Goal: Register for event/course

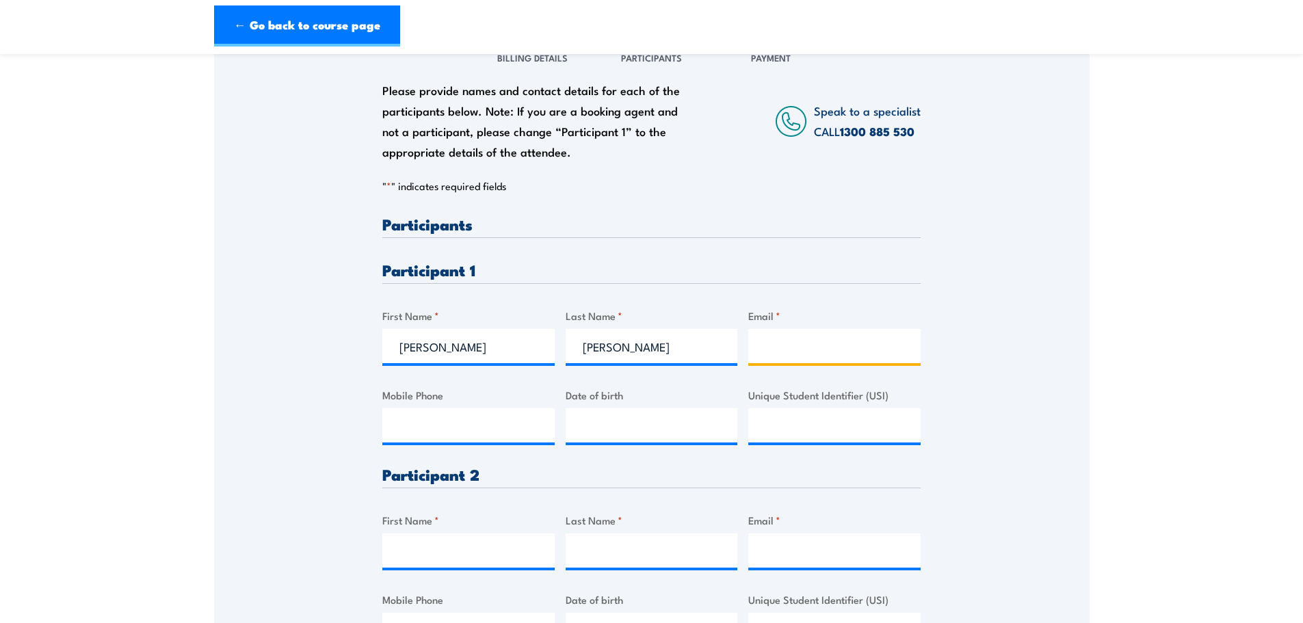
click at [817, 342] on input "Email *" at bounding box center [834, 346] width 172 height 34
paste input "[PERSON_NAME] <[PERSON_NAME][EMAIL_ADDRESS][PERSON_NAME][DOMAIN_NAME]>"
type input "[PERSON_NAME] [PERSON_NAME][EMAIL_ADDRESS][DOMAIN_NAME]"
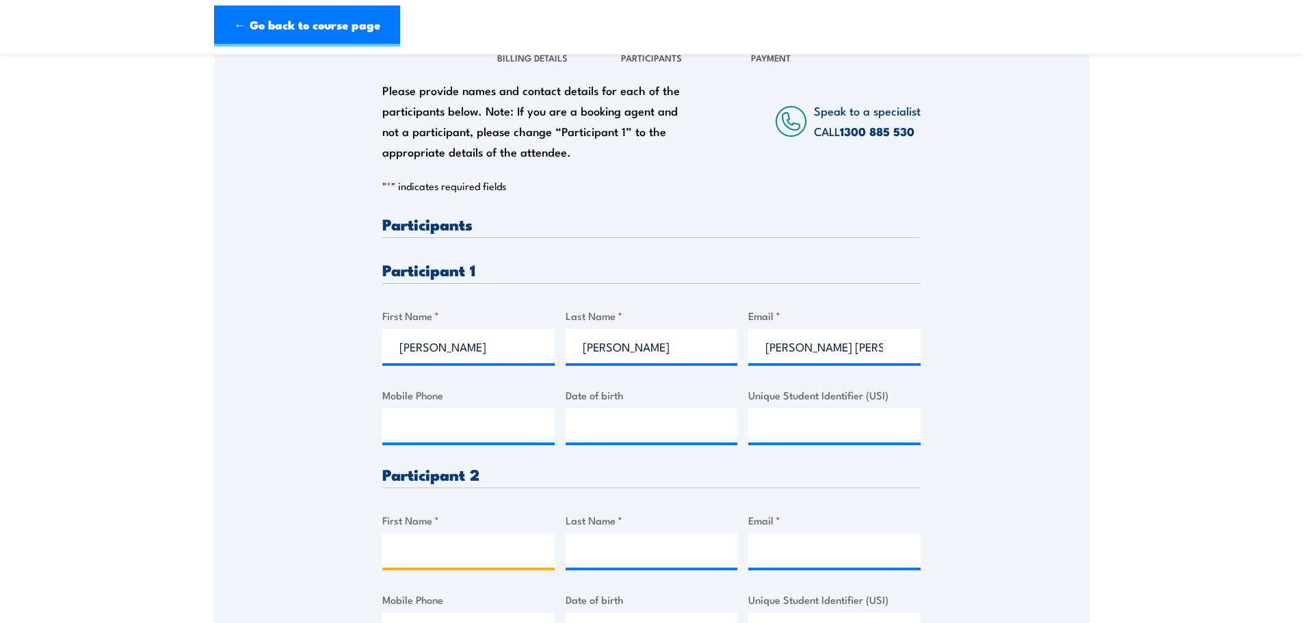
click at [468, 545] on input "First Name *" at bounding box center [468, 550] width 172 height 34
type input "[PERSON_NAME]"
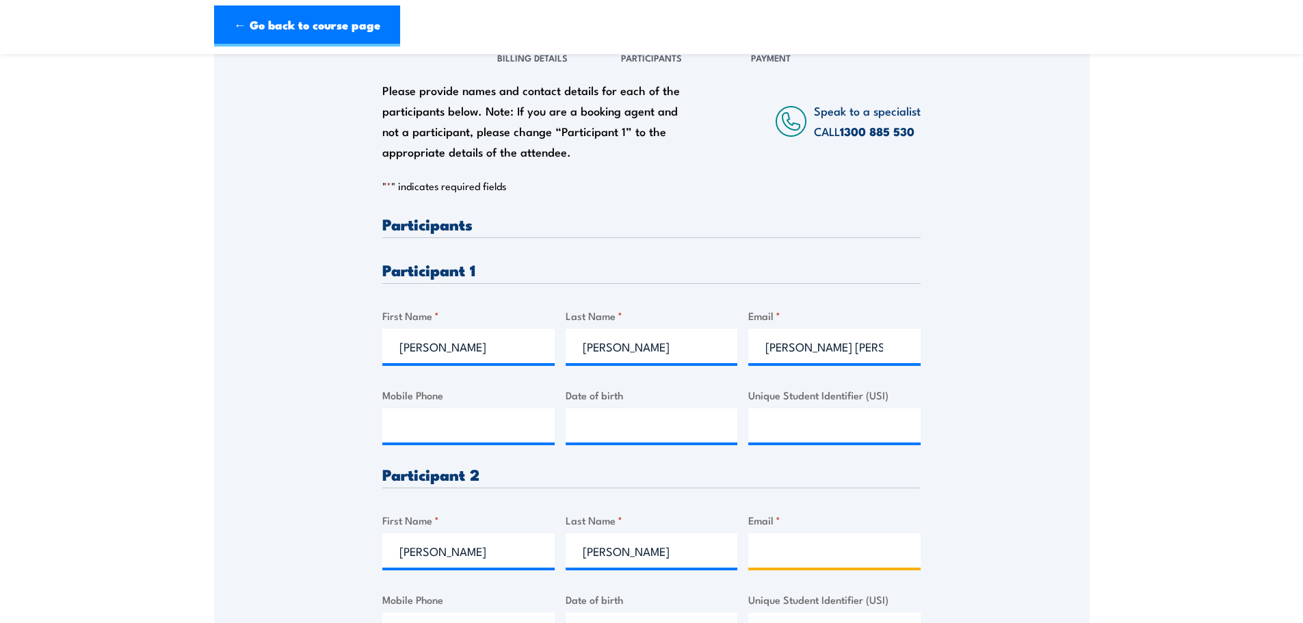
click at [786, 546] on input "Email *" at bounding box center [834, 550] width 172 height 34
paste input "[PERSON_NAME] <[PERSON_NAME][EMAIL_ADDRESS][DOMAIN_NAME]>"
type input "[PERSON_NAME] [PERSON_NAME][EMAIL_ADDRESS][DOMAIN_NAME]"
click at [671, 478] on h3 "Participant 2" at bounding box center [651, 474] width 538 height 16
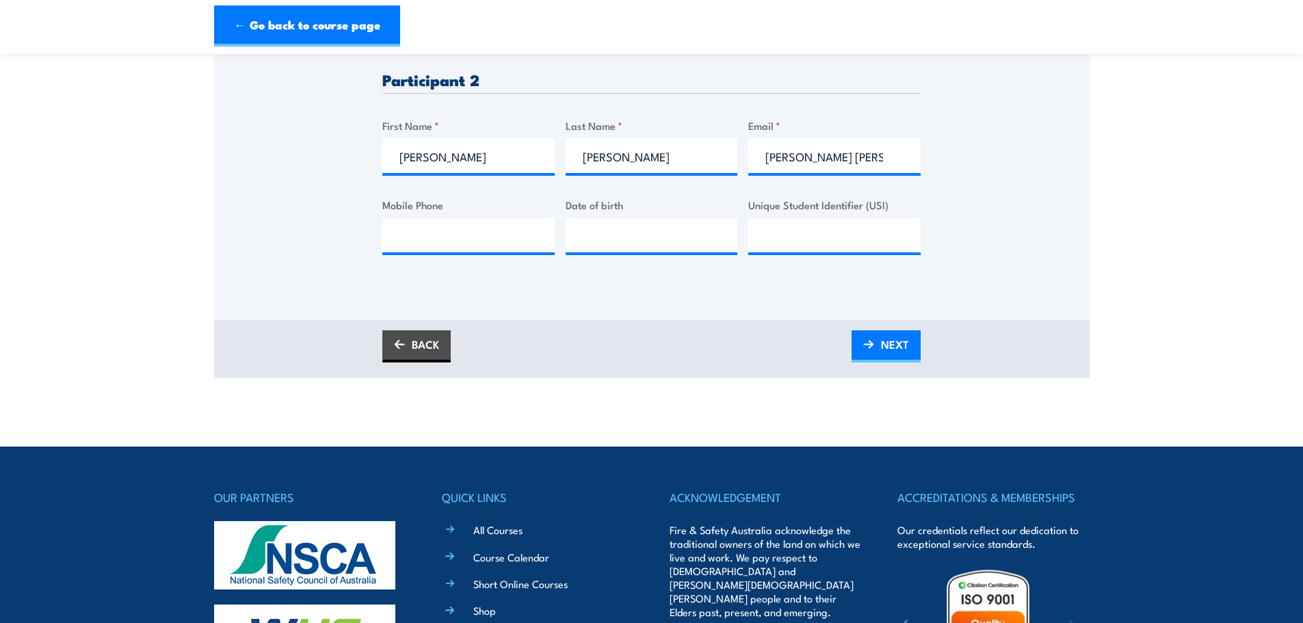
scroll to position [616, 0]
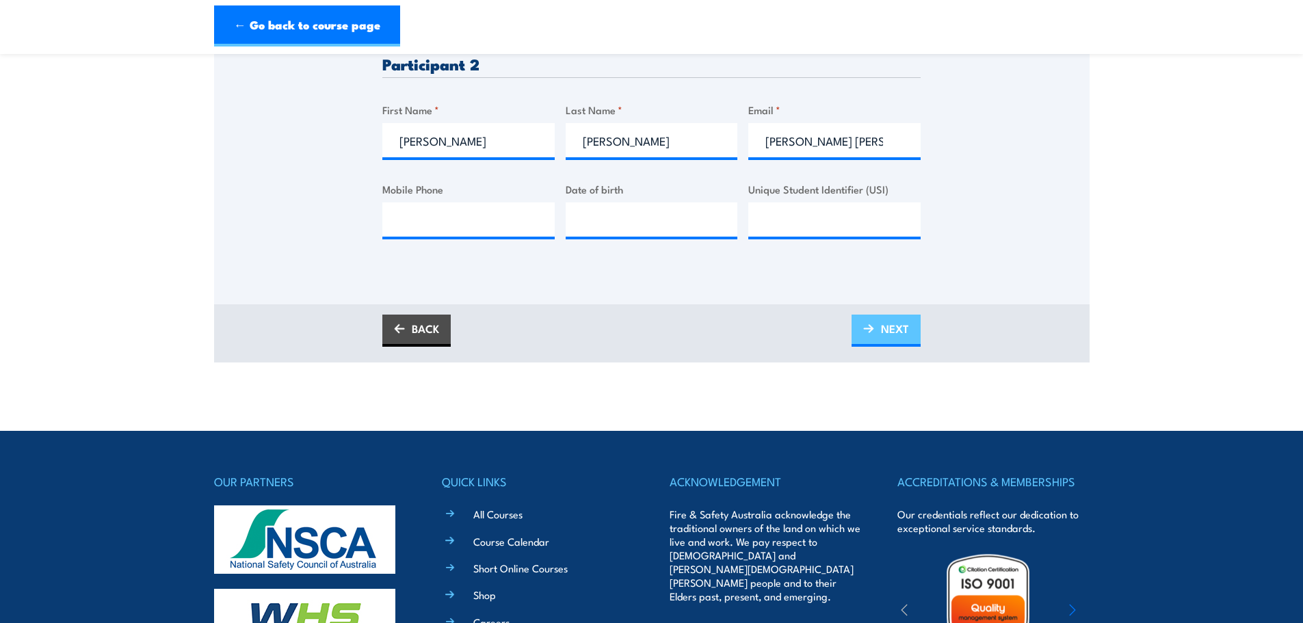
click at [885, 329] on span "NEXT" at bounding box center [895, 329] width 28 height 36
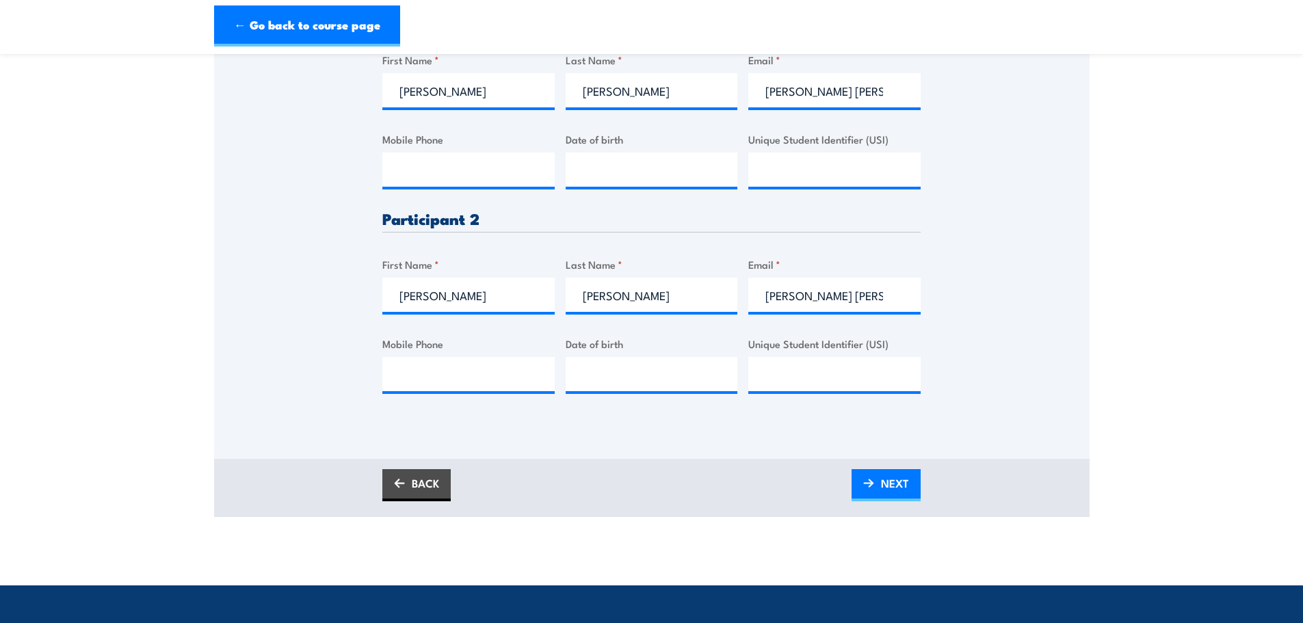
scroll to position [89, 0]
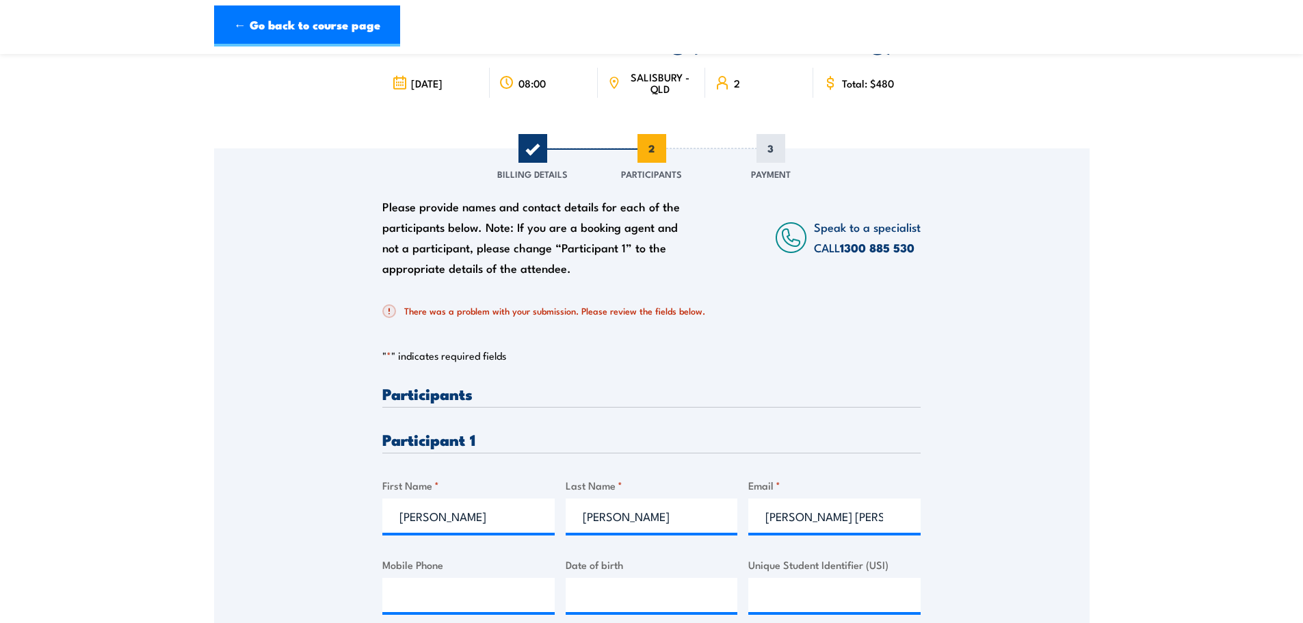
click at [674, 311] on h2 "There was a problem with your submission. Please review the fields below." at bounding box center [645, 311] width 527 height 14
click at [495, 355] on p "" * " indicates required fields" at bounding box center [651, 356] width 538 height 14
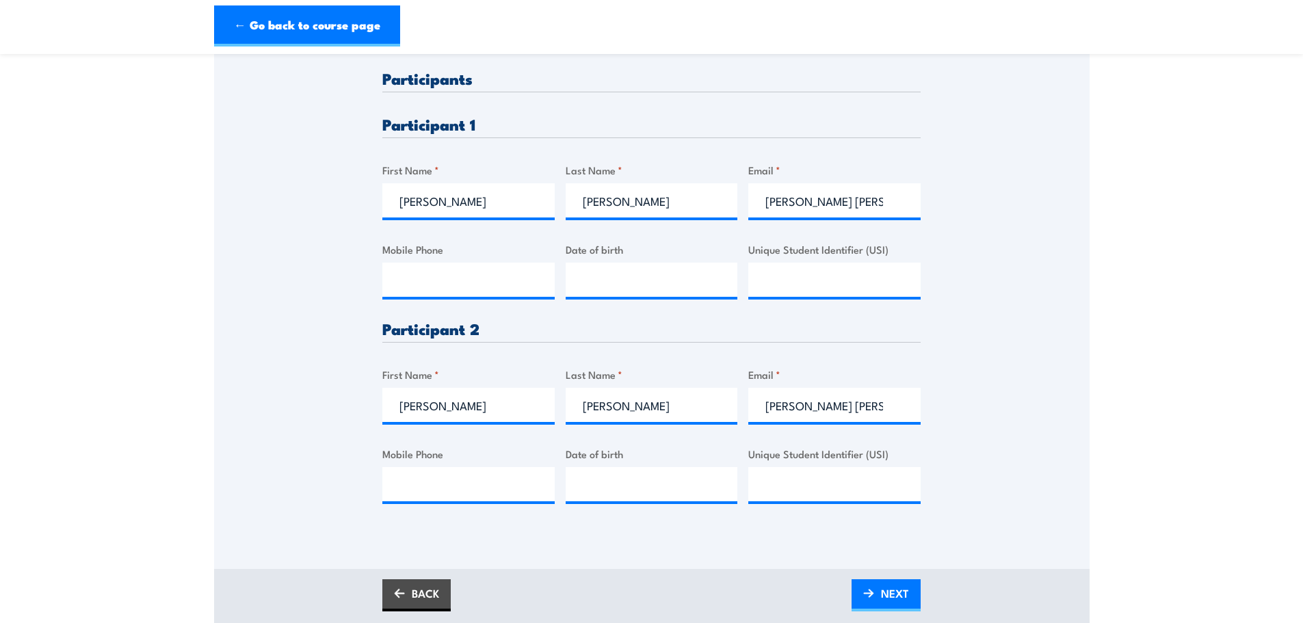
scroll to position [431, 0]
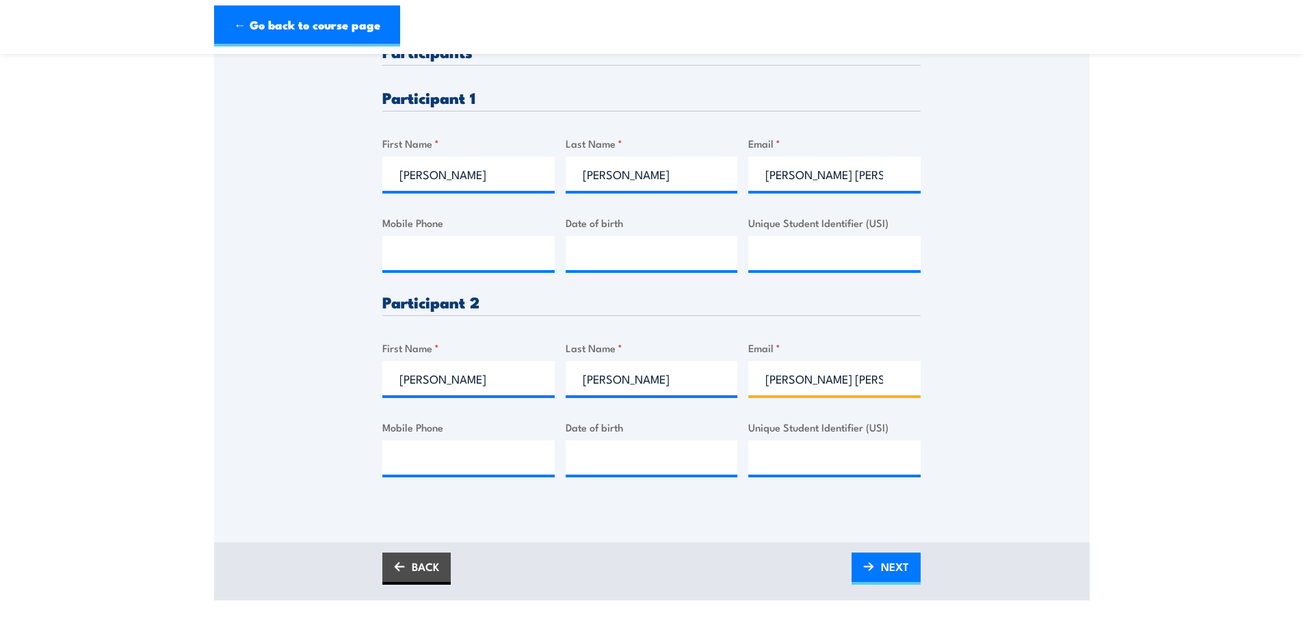
click at [884, 380] on input "[PERSON_NAME] [PERSON_NAME][EMAIL_ADDRESS][DOMAIN_NAME]" at bounding box center [834, 378] width 172 height 34
drag, startPoint x: 889, startPoint y: 379, endPoint x: 772, endPoint y: 384, distance: 117.1
click at [772, 384] on input "[PERSON_NAME] [PERSON_NAME][EMAIL_ADDRESS][DOMAIN_NAME]" at bounding box center [834, 378] width 172 height 34
click at [834, 380] on input "[PERSON_NAME] [PERSON_NAME][EMAIL_ADDRESS][DOMAIN_NAME]" at bounding box center [834, 378] width 172 height 34
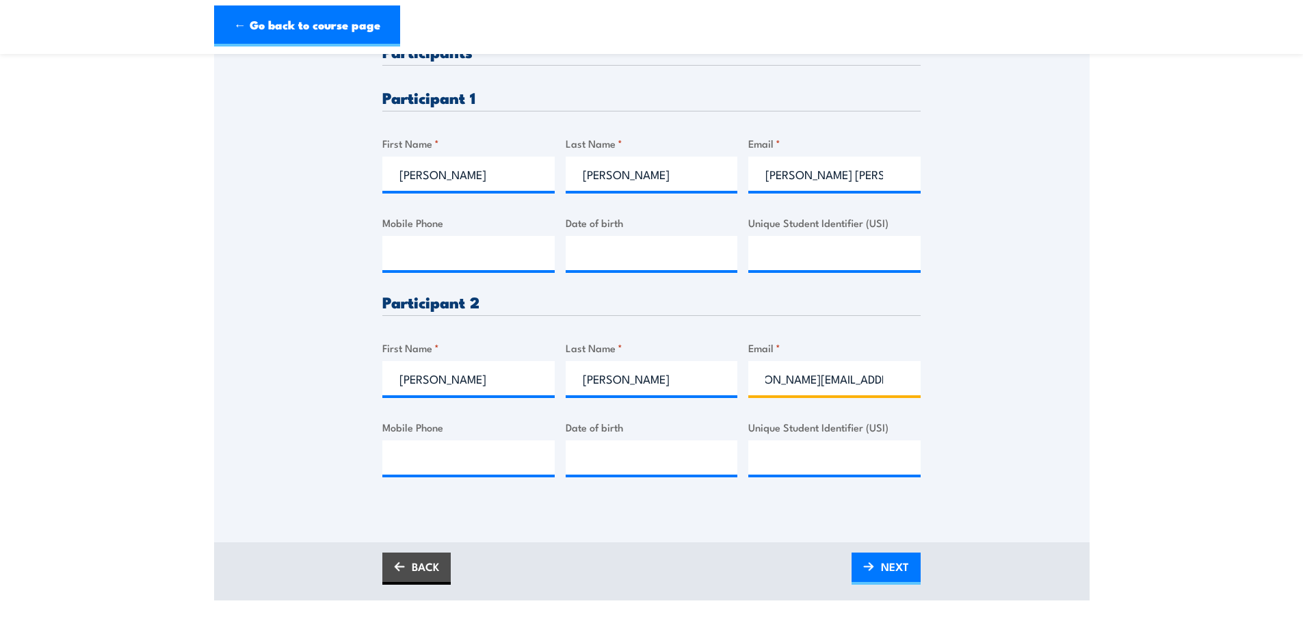
scroll to position [0, 57]
type input "[PERSON_NAME][EMAIL_ADDRESS][DOMAIN_NAME]"
click at [886, 569] on span "NEXT" at bounding box center [895, 567] width 28 height 36
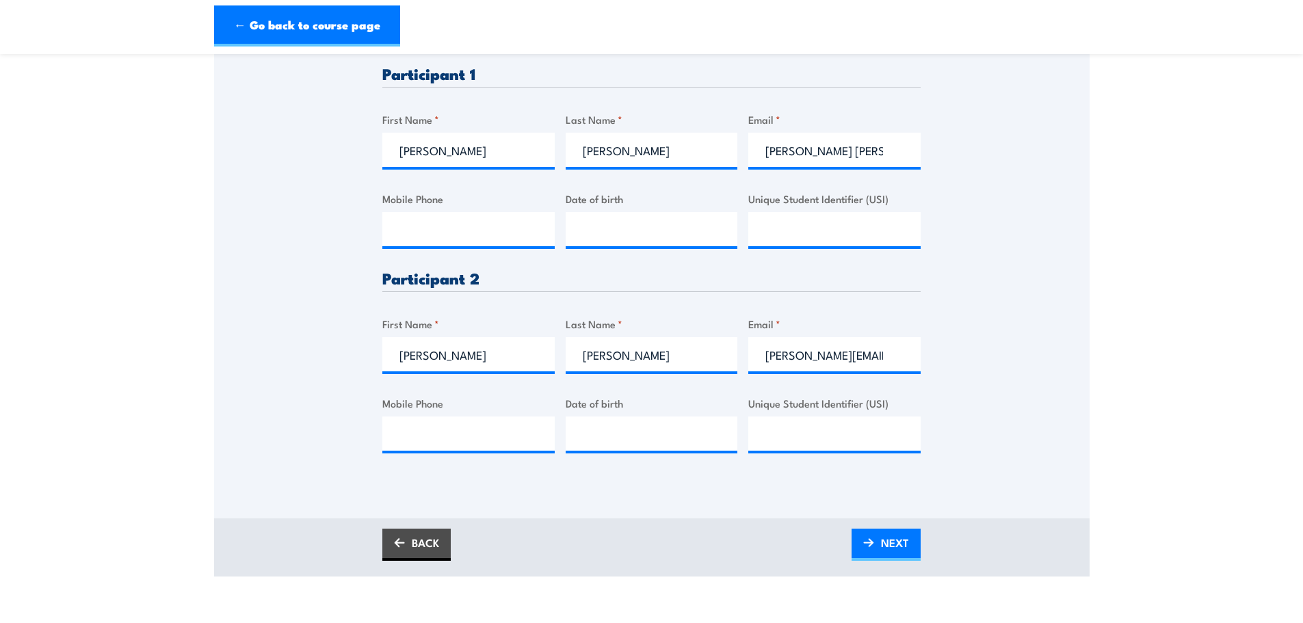
scroll to position [547, 0]
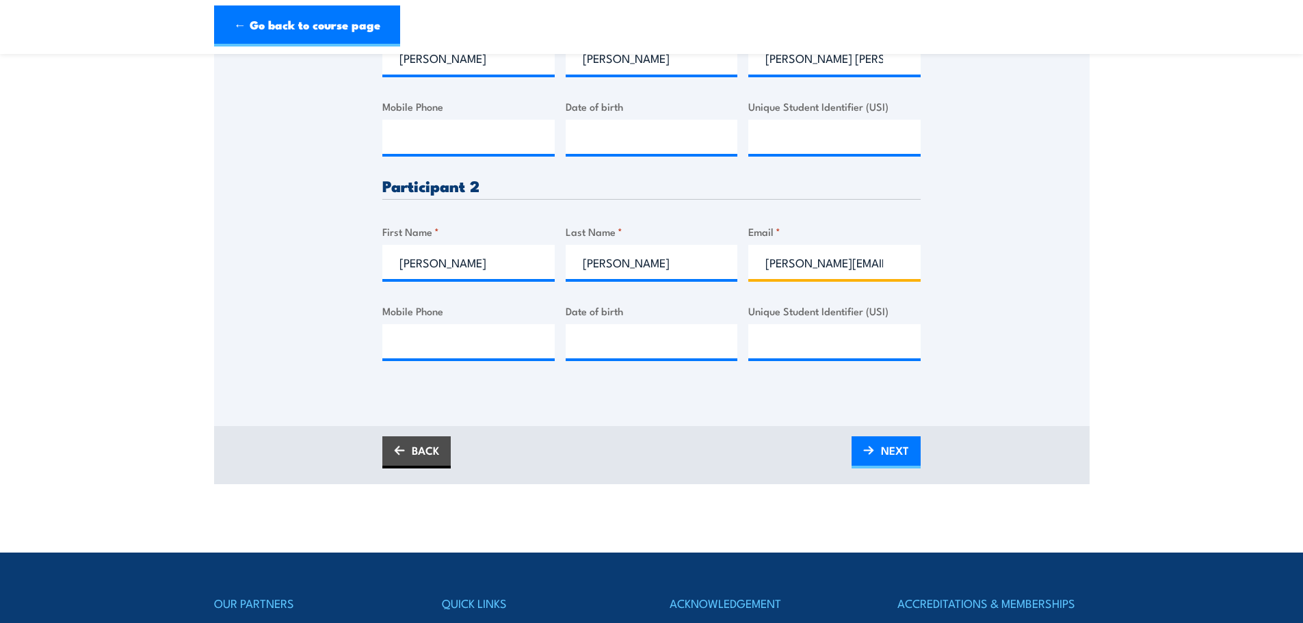
click at [893, 265] on input "[PERSON_NAME][EMAIL_ADDRESS][DOMAIN_NAME]" at bounding box center [834, 262] width 172 height 34
click at [880, 265] on input "[PERSON_NAME][EMAIL_ADDRESS][DOMAIN_NAME]" at bounding box center [834, 262] width 172 height 34
click at [977, 235] on div "Please provide names and contact details for each of the participants below. No…" at bounding box center [651, 39] width 875 height 698
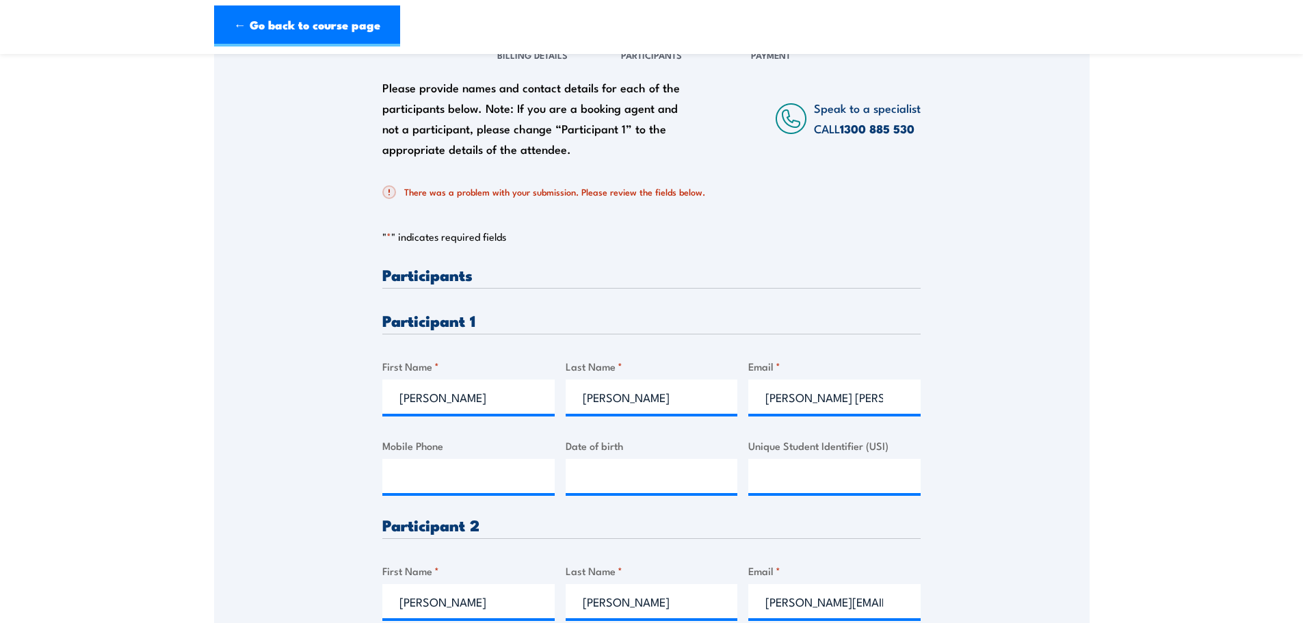
scroll to position [137, 0]
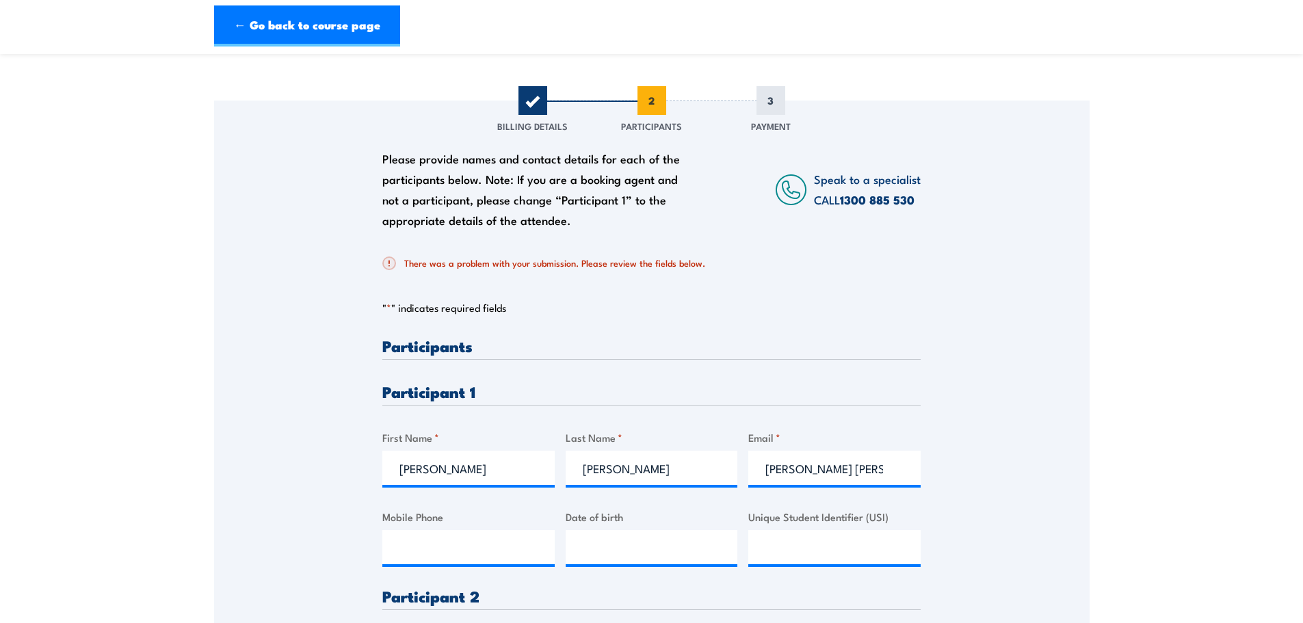
click at [538, 101] on span "1" at bounding box center [532, 100] width 29 height 29
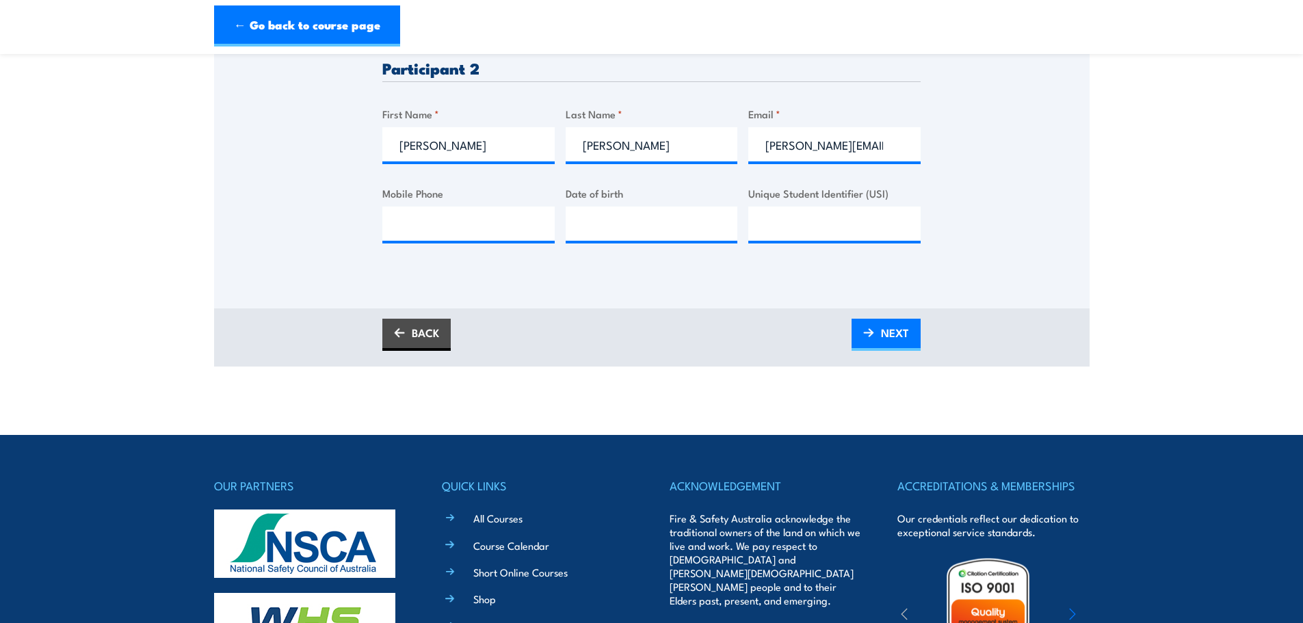
scroll to position [684, 0]
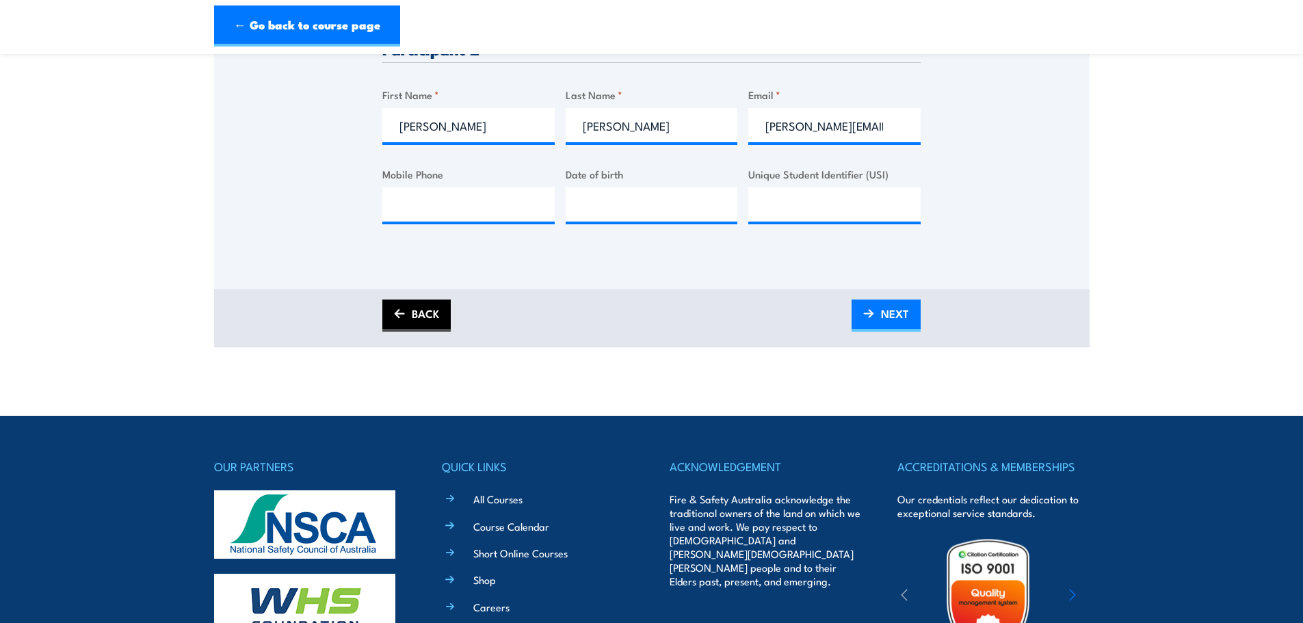
click at [427, 310] on link "BACK" at bounding box center [416, 316] width 68 height 32
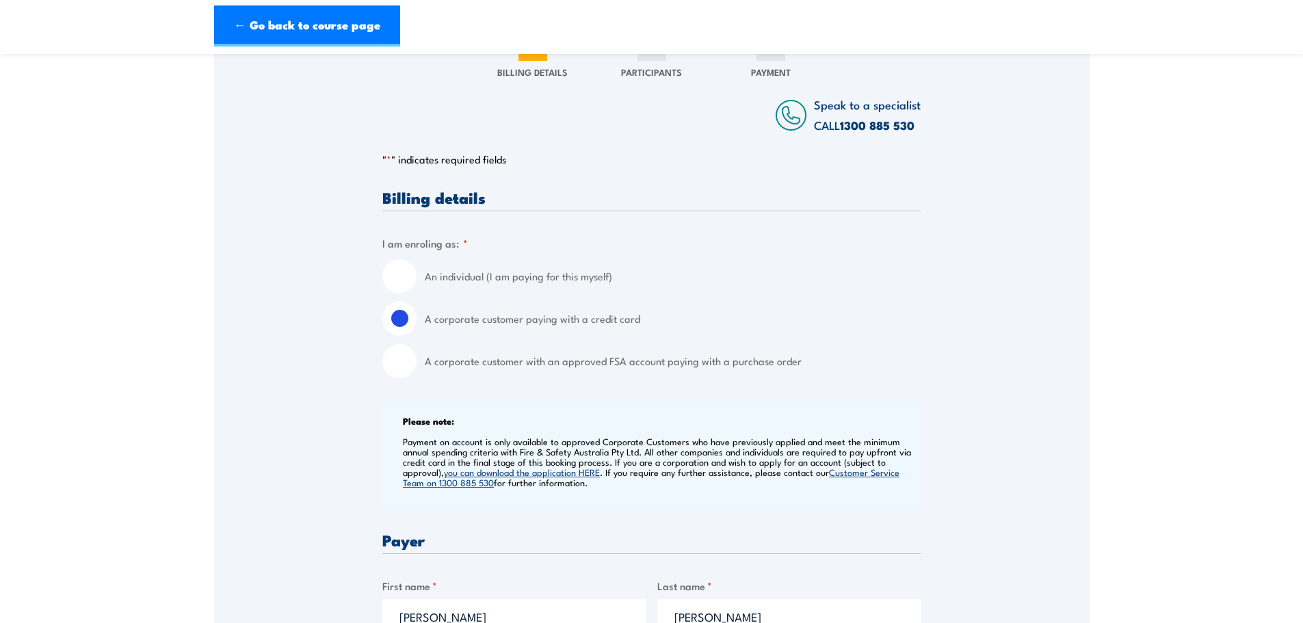
scroll to position [205, 0]
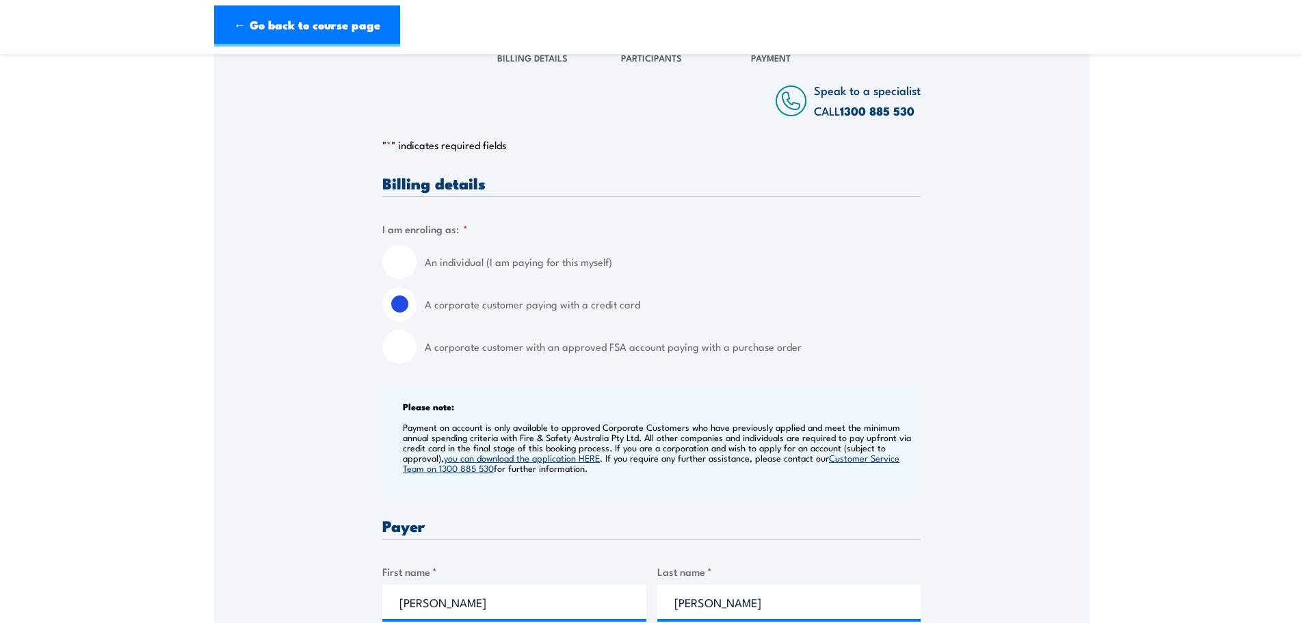
click at [409, 352] on input "A corporate customer with an approved FSA account paying with a purchase order" at bounding box center [399, 347] width 34 height 34
radio input "true"
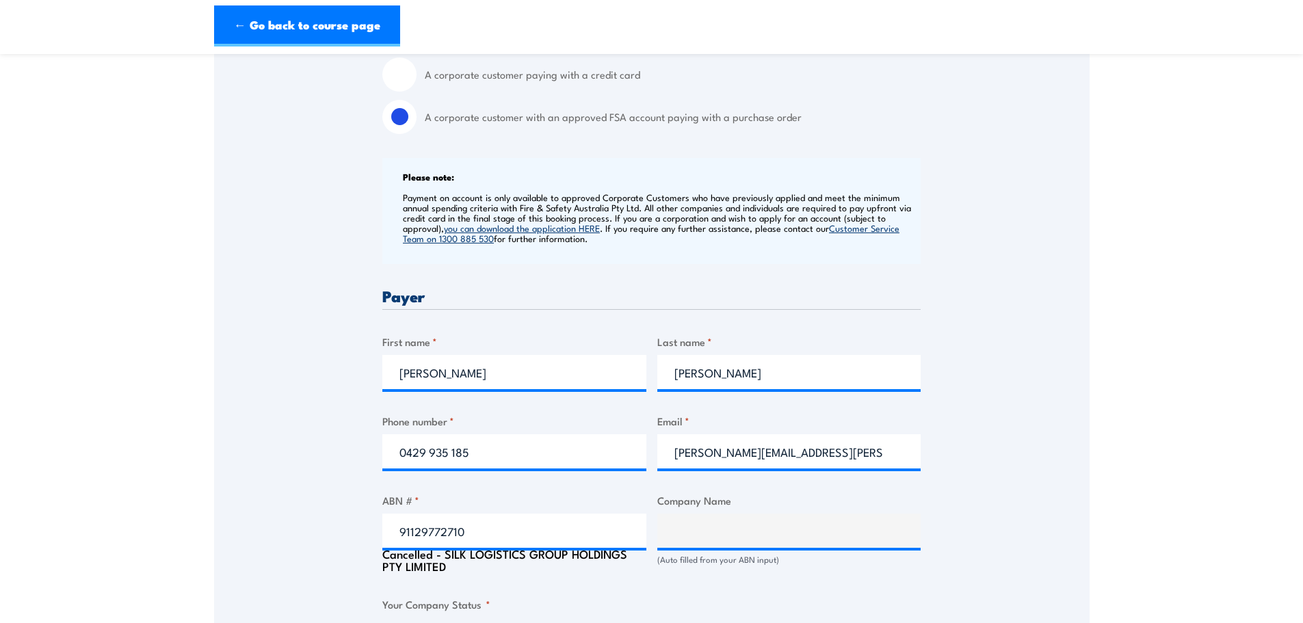
scroll to position [479, 0]
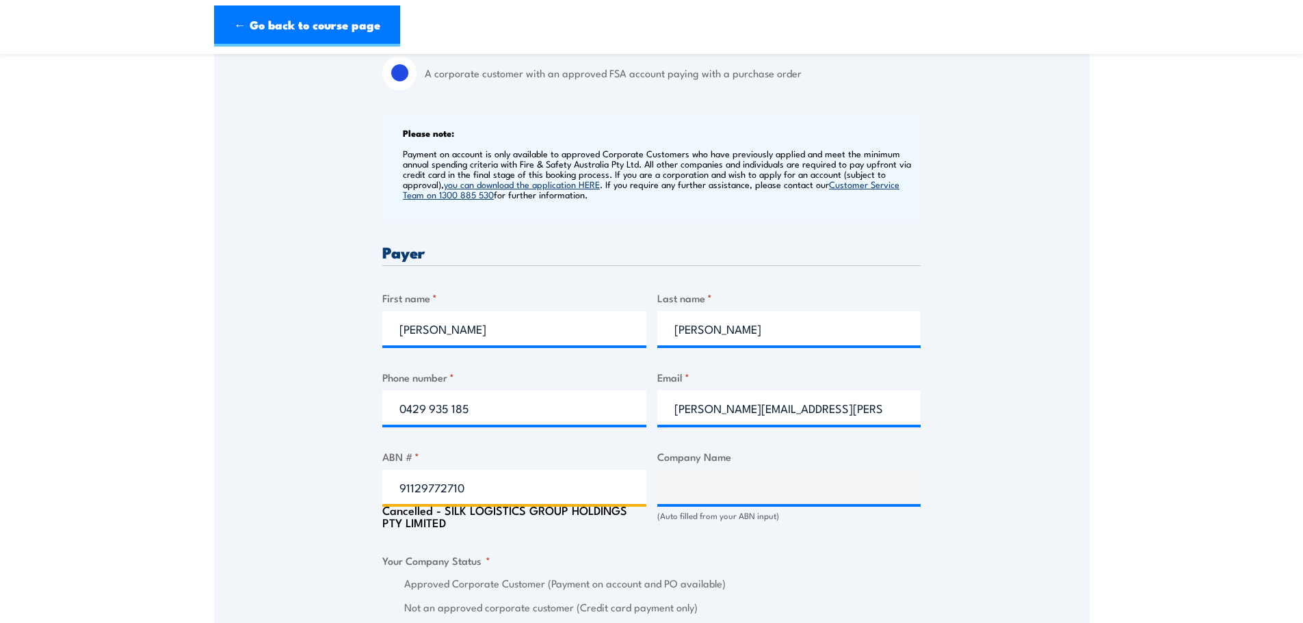
drag, startPoint x: 471, startPoint y: 488, endPoint x: 395, endPoint y: 492, distance: 76.0
click at [395, 492] on input "91129772710" at bounding box center [514, 487] width 264 height 34
click at [942, 214] on div "Speak to a specialist CALL [PHONE_NUMBER] CALL [PHONE_NUMBER] " * " indicates r…" at bounding box center [651, 552] width 875 height 1586
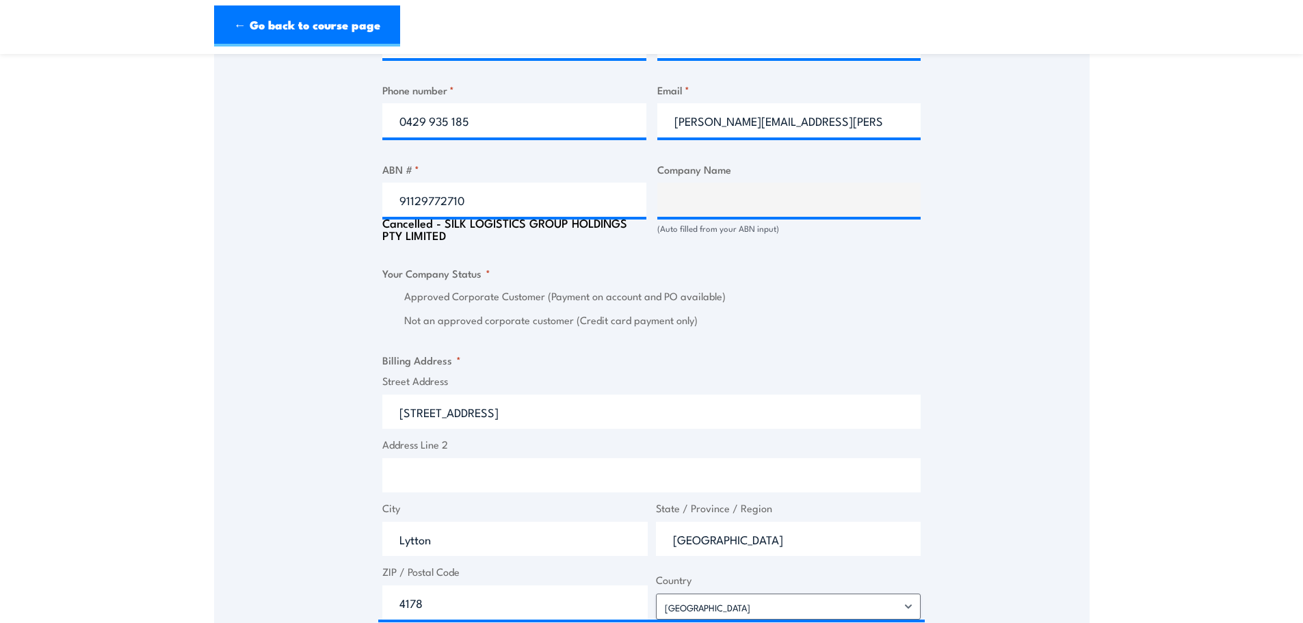
scroll to position [752, 0]
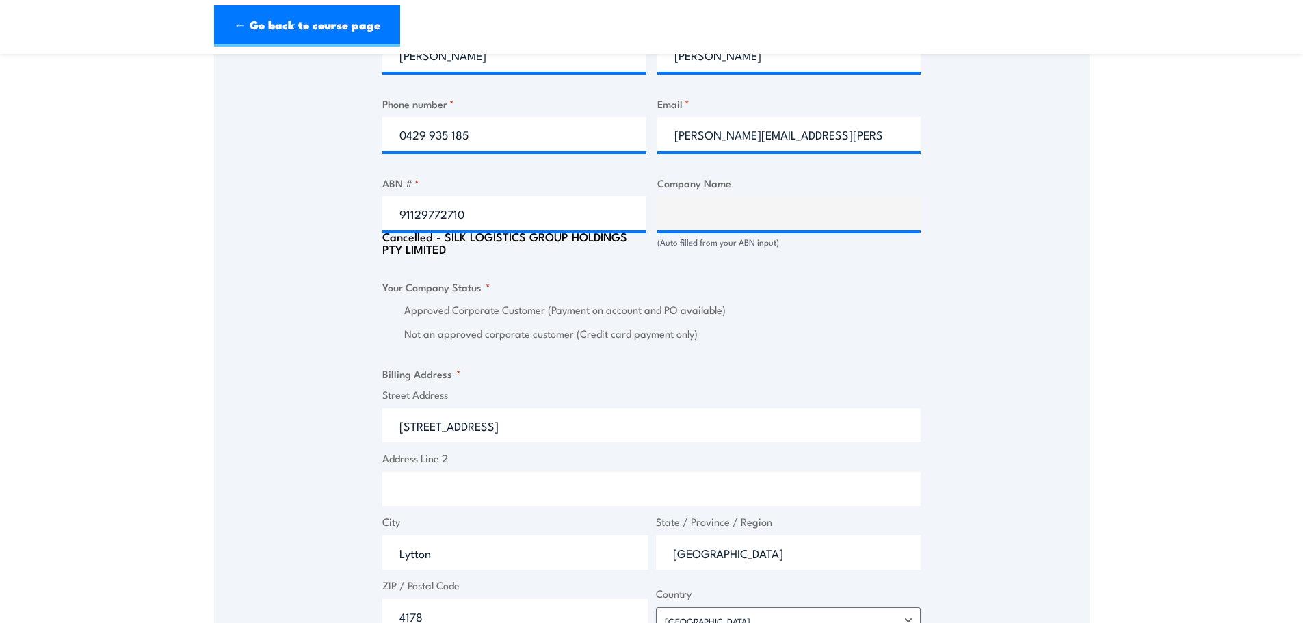
click at [735, 292] on fieldset "Your Company Status * Approved Corporate Customer (Payment on account and PO av…" at bounding box center [651, 311] width 538 height 64
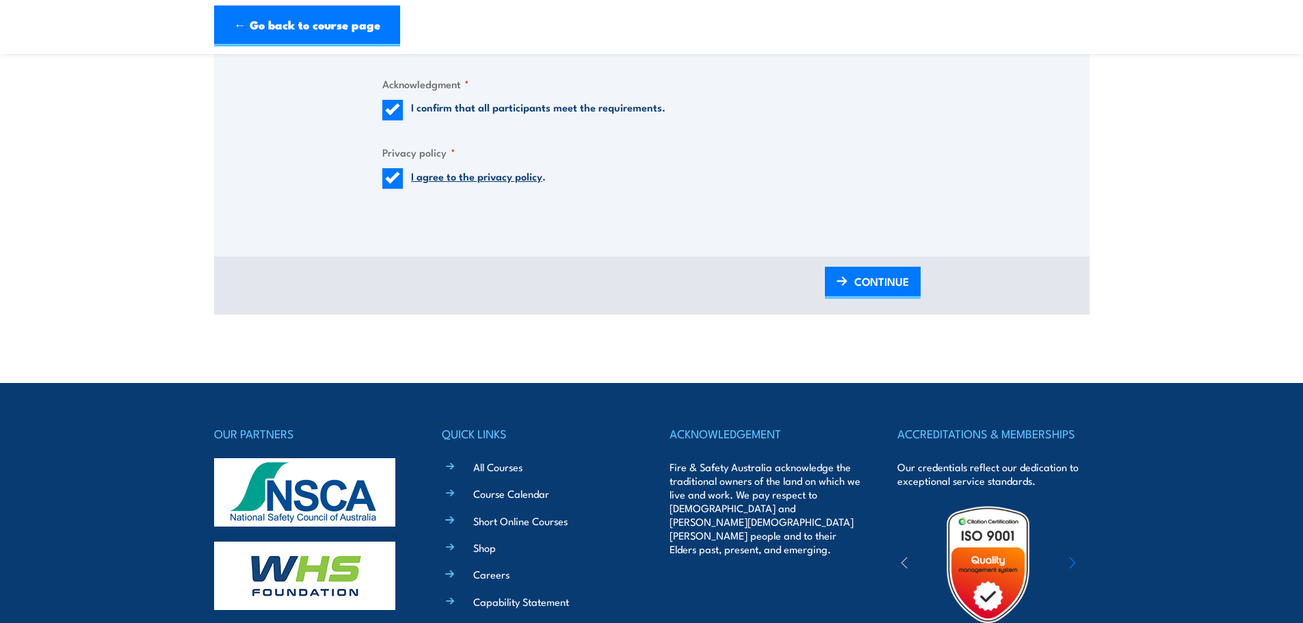
scroll to position [1642, 0]
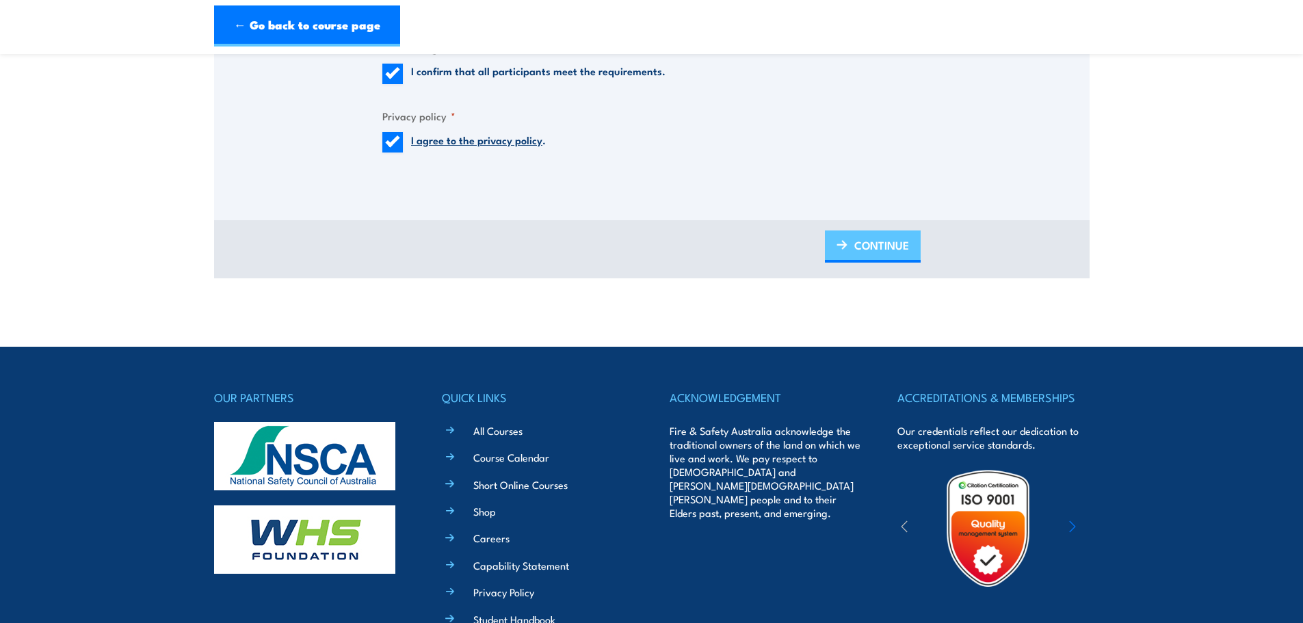
click at [874, 244] on span "CONTINUE" at bounding box center [881, 245] width 55 height 36
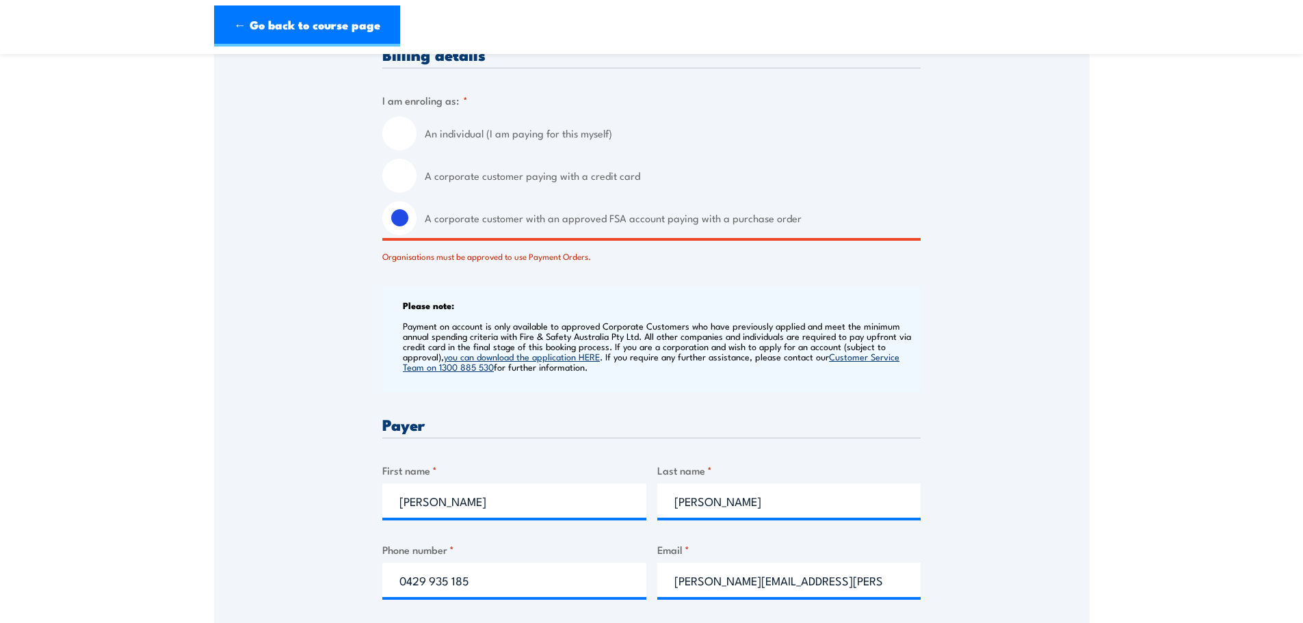
scroll to position [390, 0]
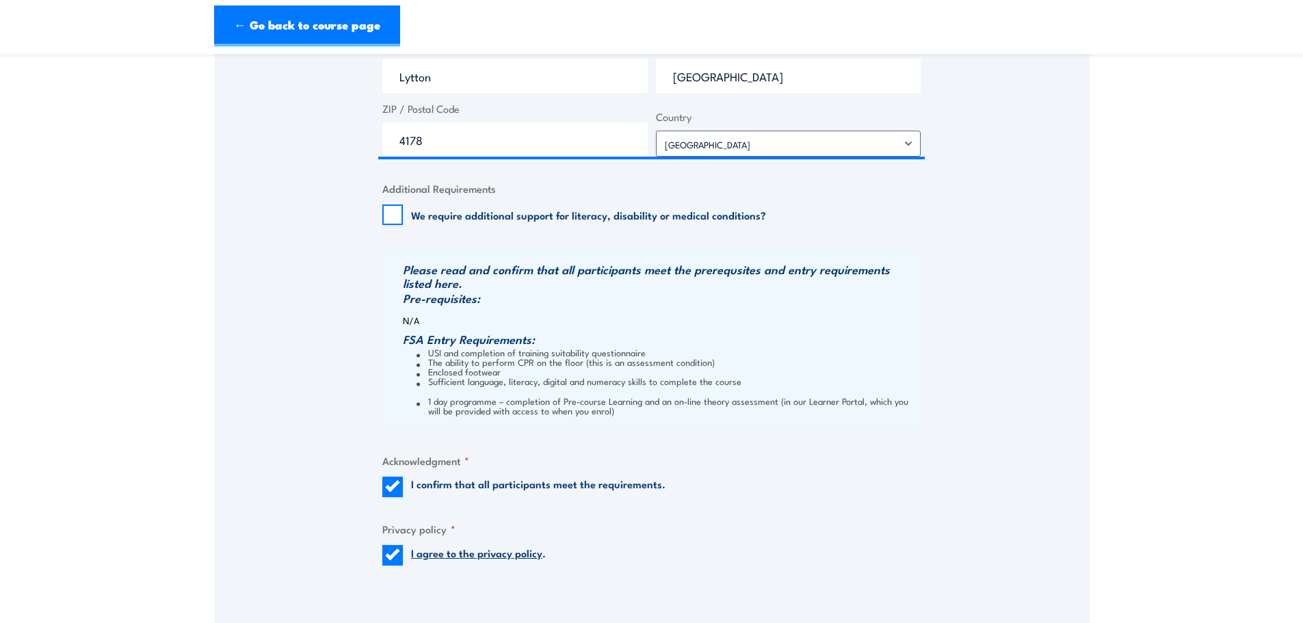
scroll to position [1279, 0]
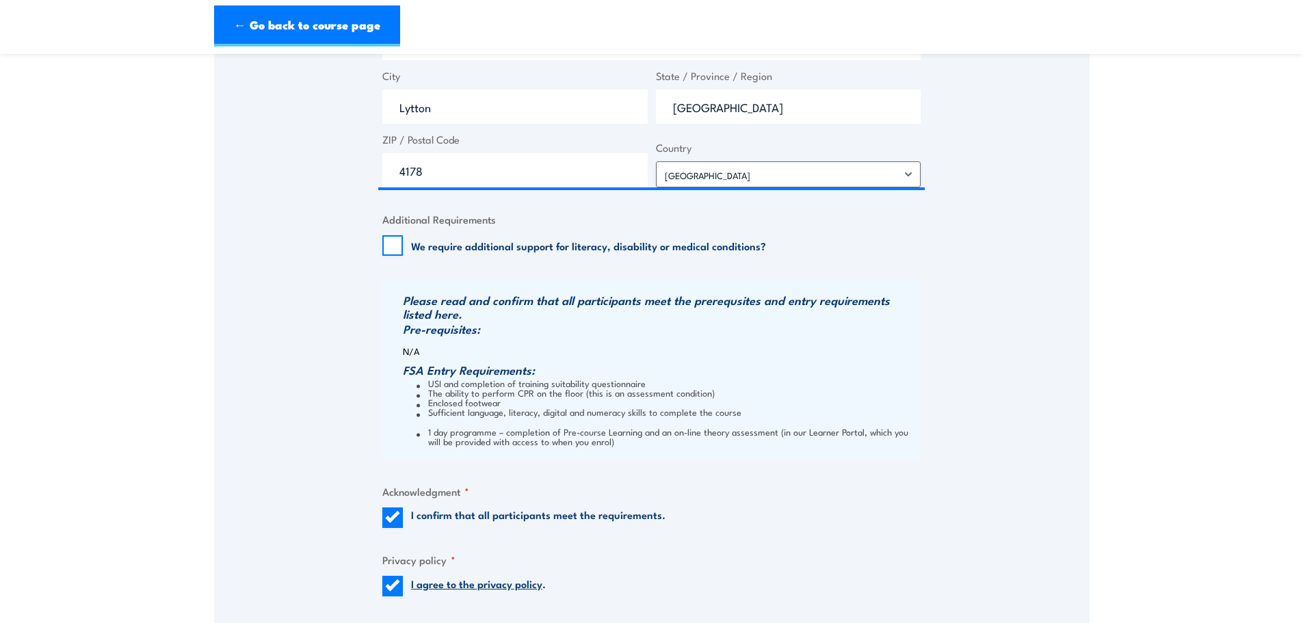
click at [630, 355] on p "N/A" at bounding box center [660, 351] width 514 height 10
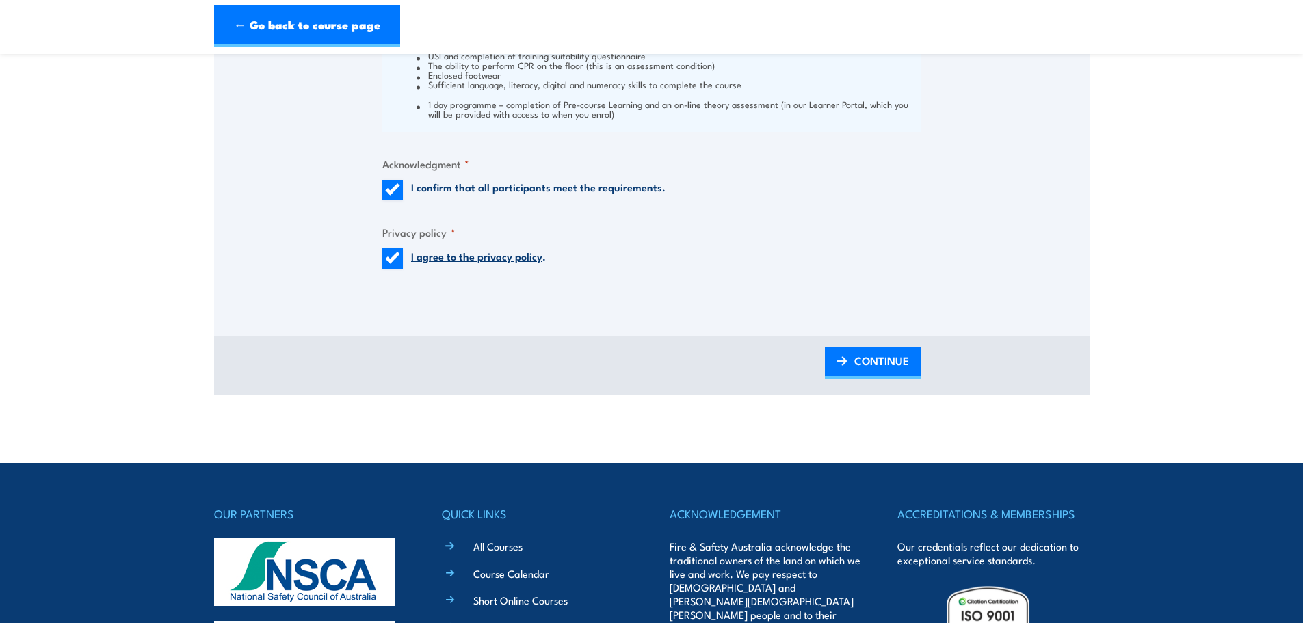
scroll to position [1621, 0]
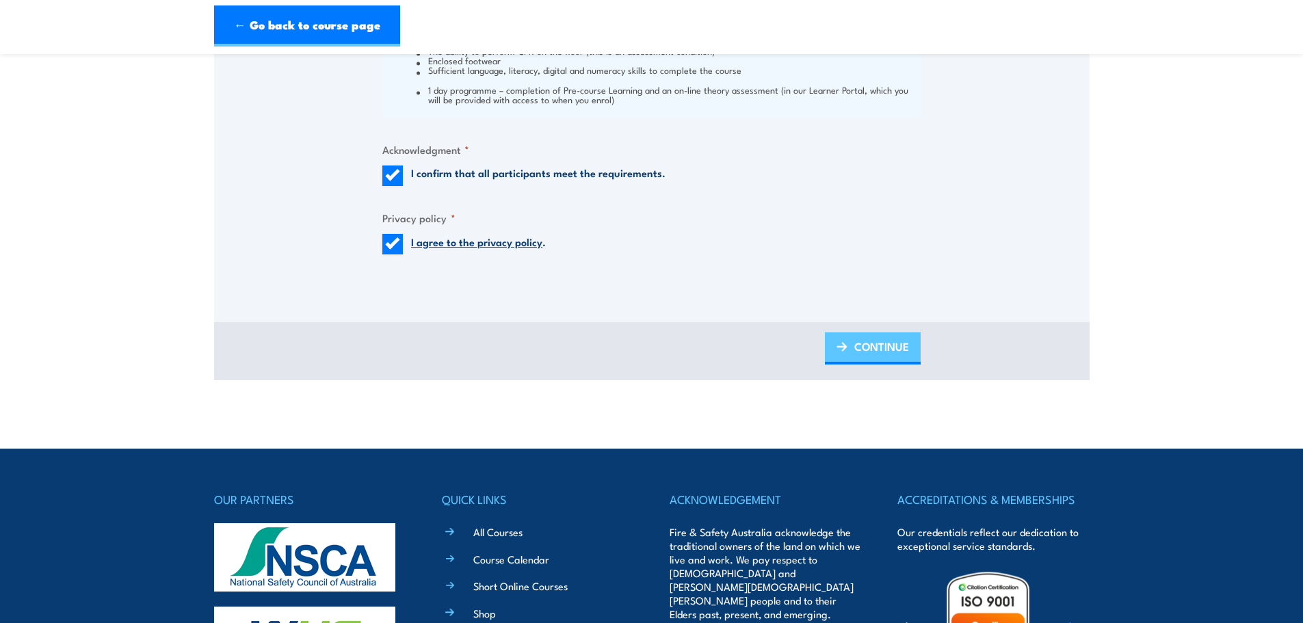
click at [867, 340] on span "CONTINUE" at bounding box center [881, 346] width 55 height 36
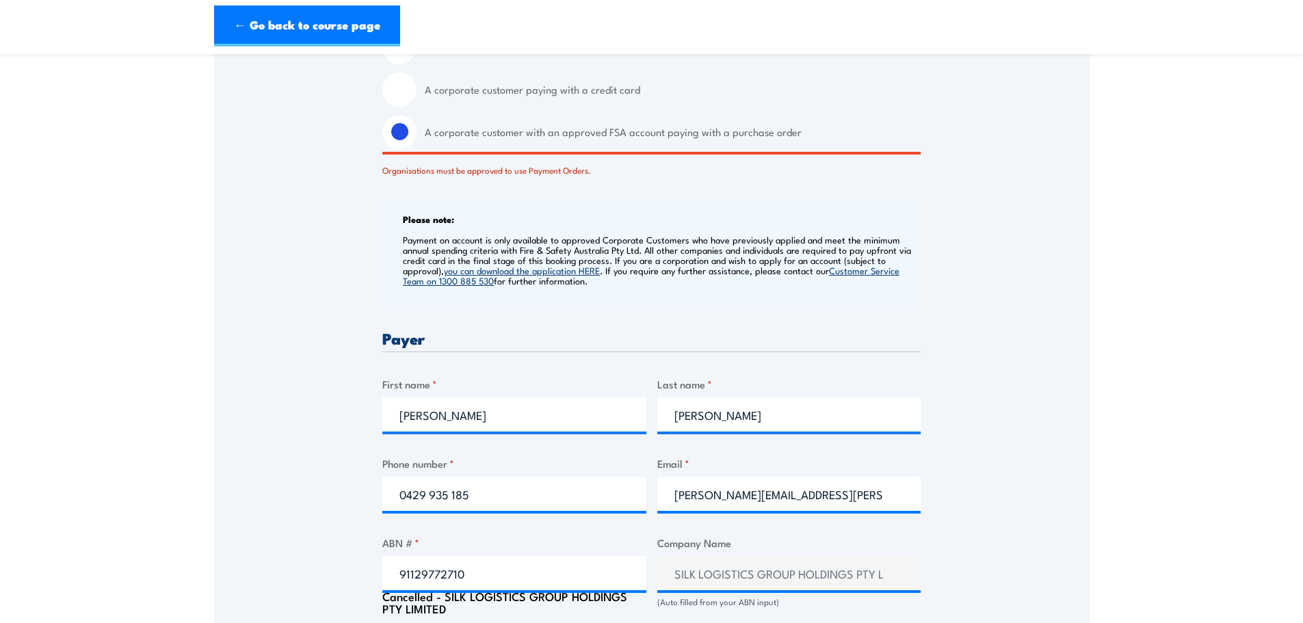
scroll to position [684, 0]
